Goal: Find specific page/section: Locate a particular part of the current website

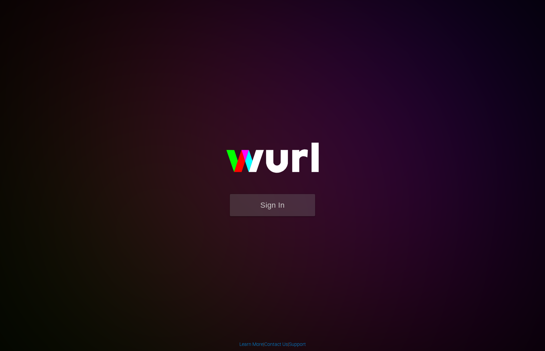
click at [267, 200] on button "Sign In" at bounding box center [272, 205] width 85 height 22
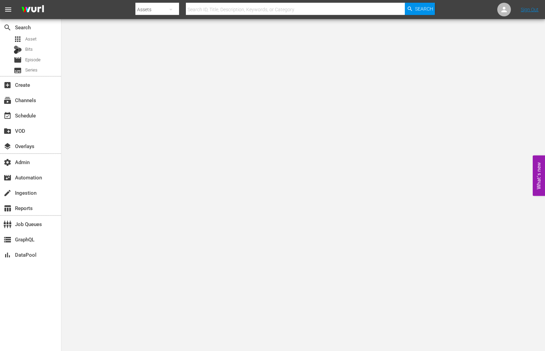
click at [212, 5] on input "text" at bounding box center [295, 9] width 219 height 16
paste input "194221823"
type input "194221823"
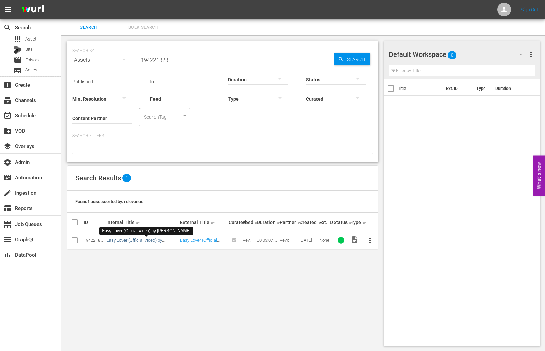
click at [126, 240] on link "Easy Lover (Official Video) by [PERSON_NAME]" at bounding box center [135, 243] width 58 height 10
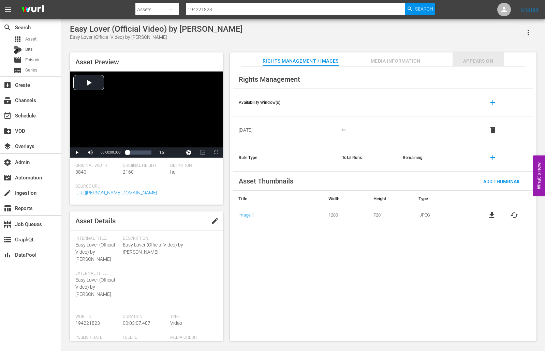
click at [489, 53] on button "Appears On" at bounding box center [477, 59] width 51 height 14
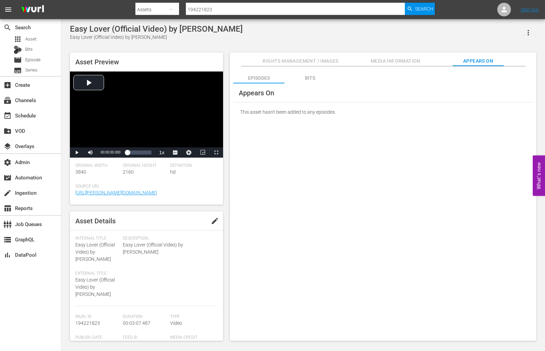
click at [325, 80] on div "Bits" at bounding box center [309, 78] width 51 height 16
